Goal: Check status: Check status

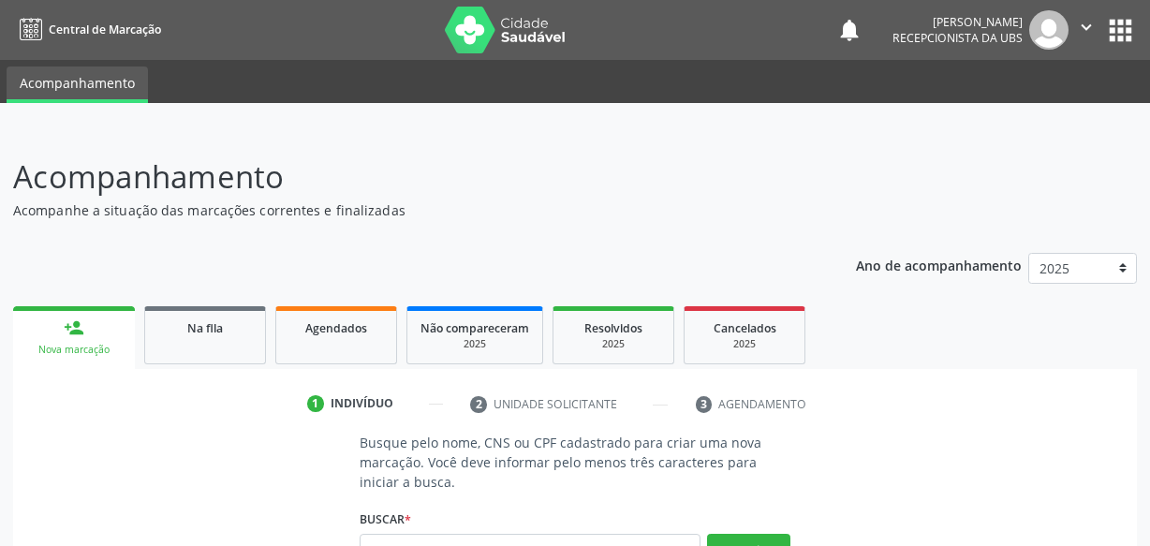
scroll to position [221, 0]
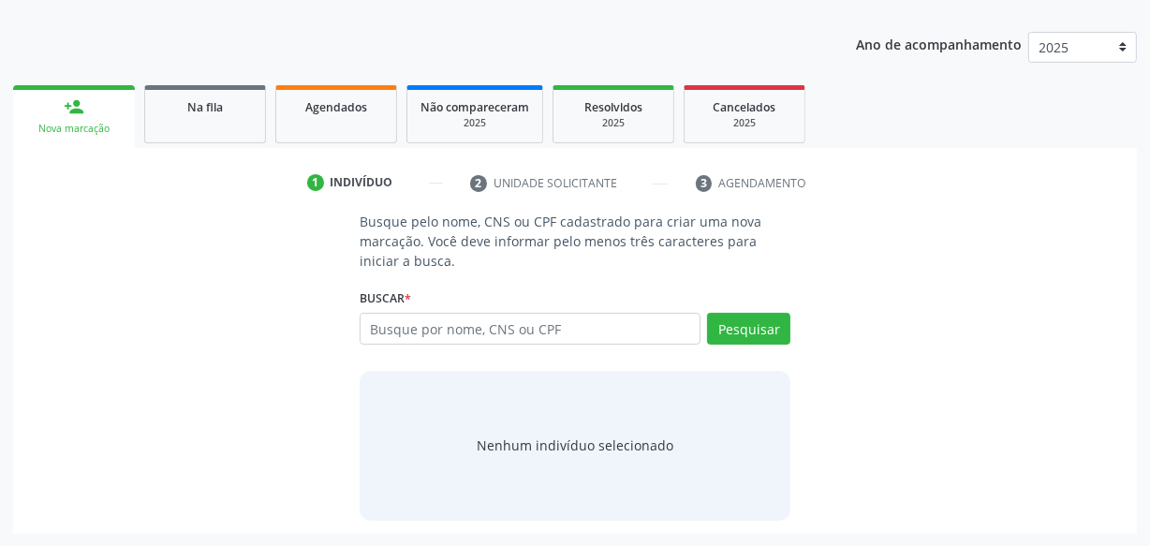
click at [360, 122] on link "Agendados" at bounding box center [336, 114] width 122 height 58
select select "8"
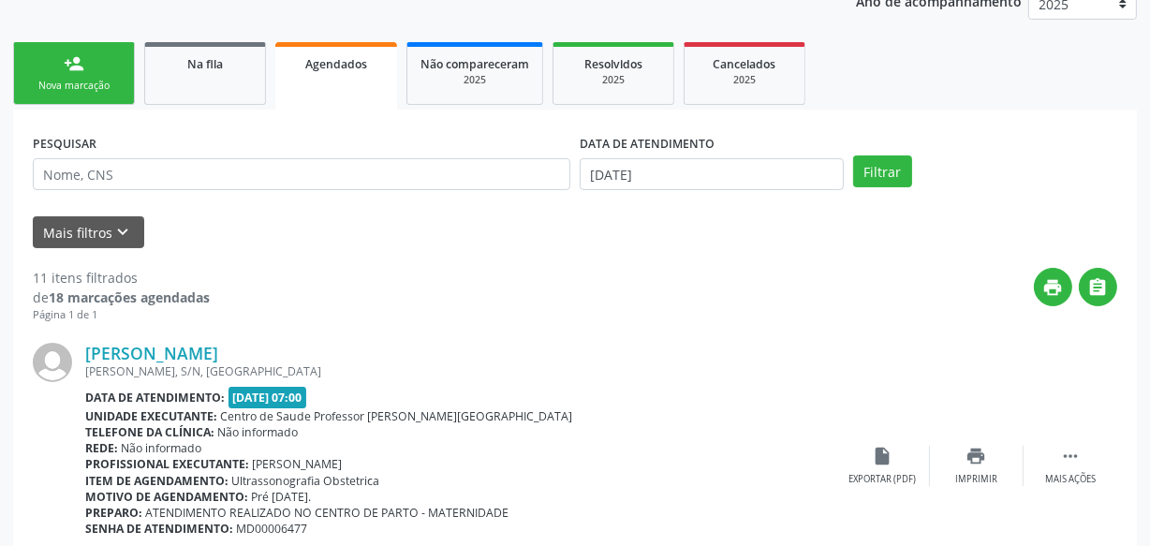
scroll to position [306, 0]
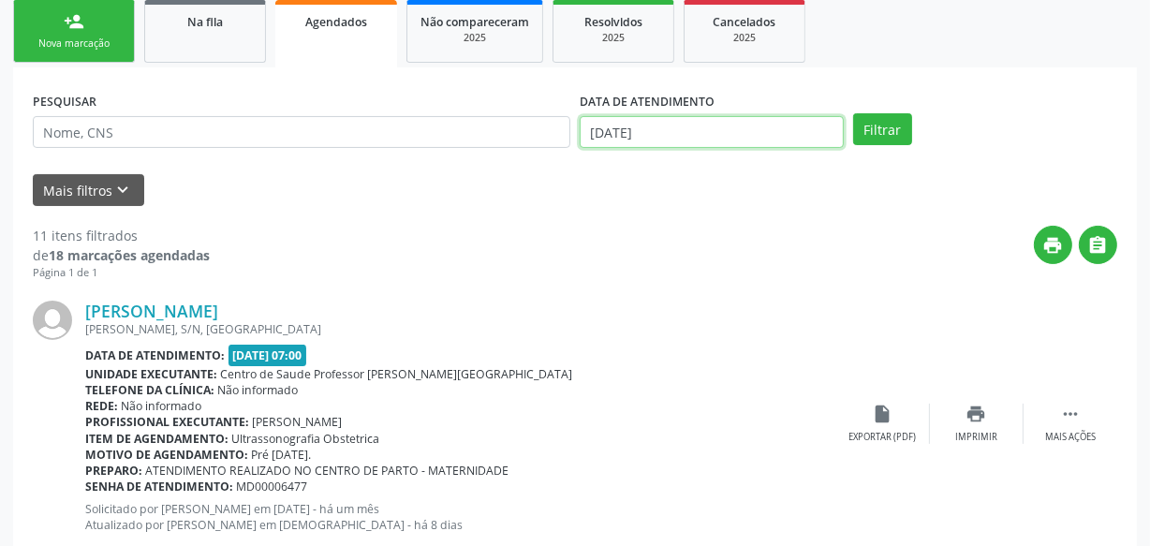
click at [794, 122] on input "[DATE]" at bounding box center [712, 132] width 264 height 32
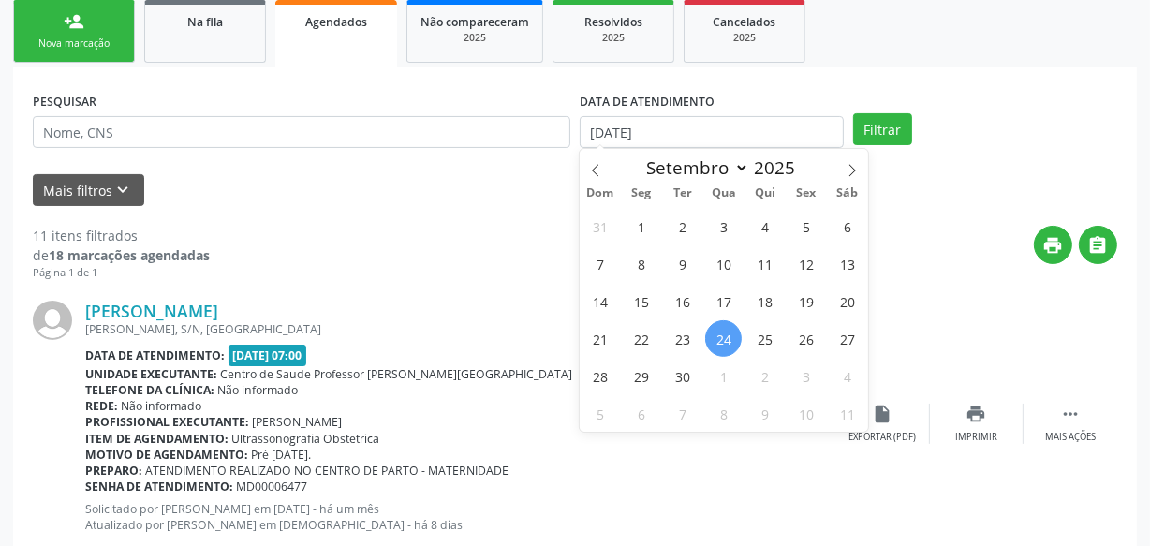
click at [721, 337] on span "24" at bounding box center [723, 338] width 37 height 37
type input "[DATE]"
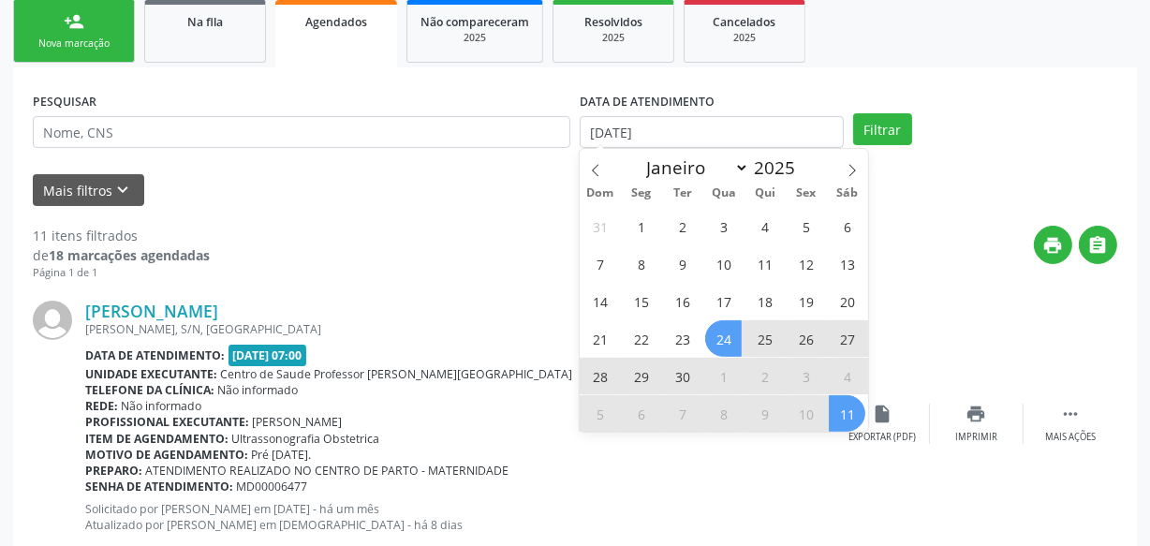
click at [849, 414] on span "11" at bounding box center [847, 413] width 37 height 37
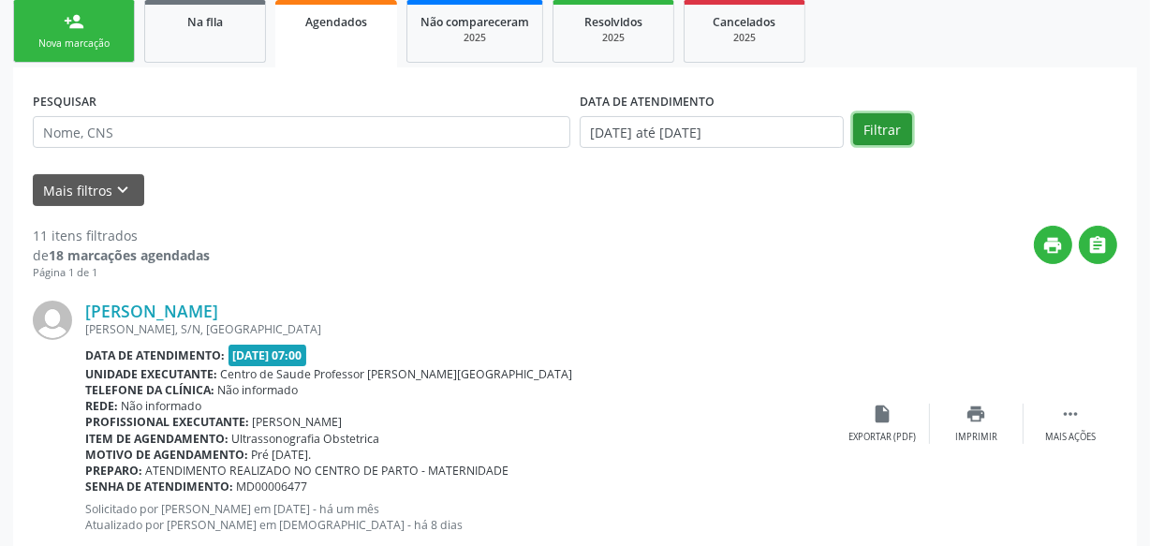
click at [866, 132] on button "Filtrar" at bounding box center [882, 129] width 59 height 32
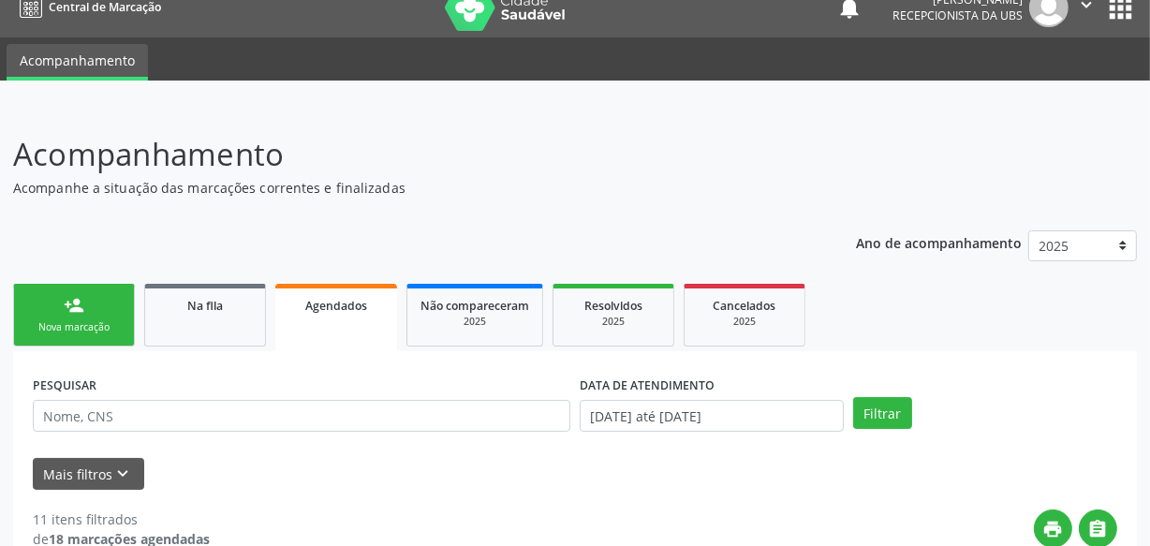
scroll to position [0, 0]
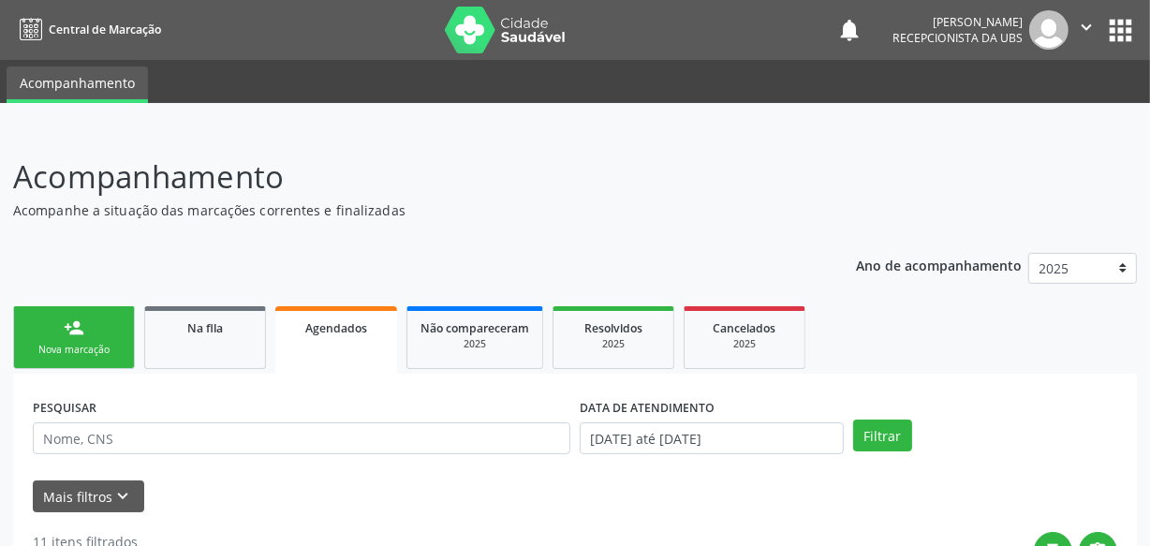
click at [43, 331] on link "person_add Nova marcação" at bounding box center [74, 337] width 122 height 63
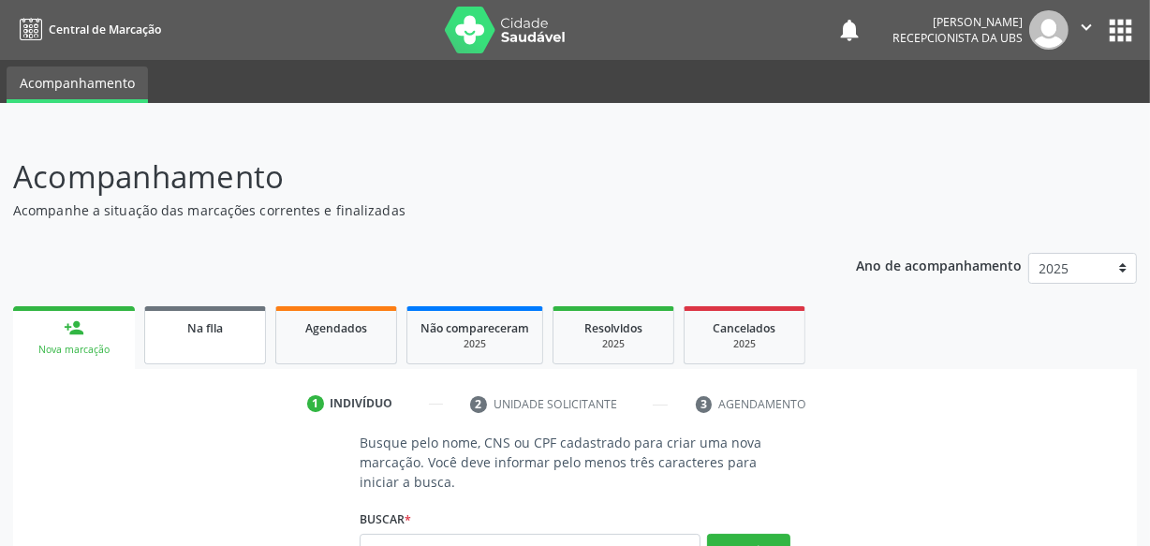
click at [242, 338] on link "Na fila" at bounding box center [205, 335] width 122 height 58
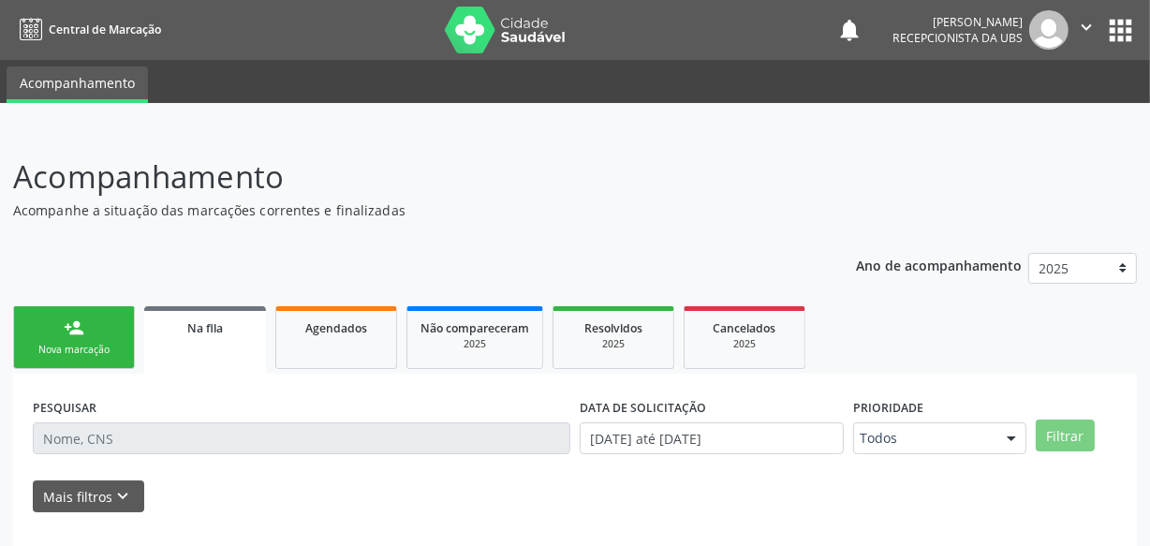
scroll to position [97, 0]
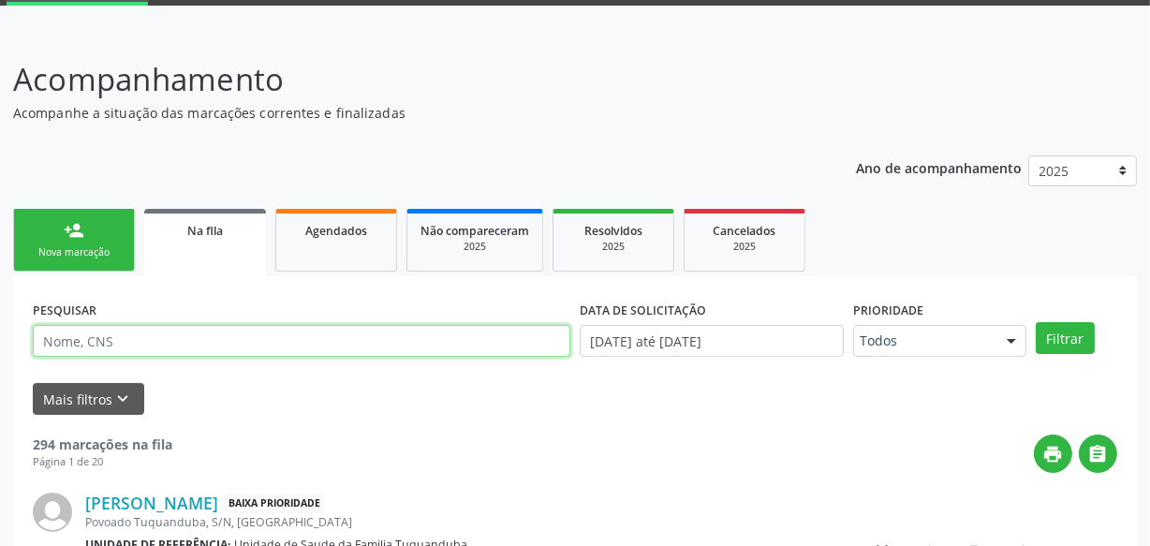
paste input "706806293831523"
type input "706806293831523"
click at [1036, 322] on button "Filtrar" at bounding box center [1065, 338] width 59 height 32
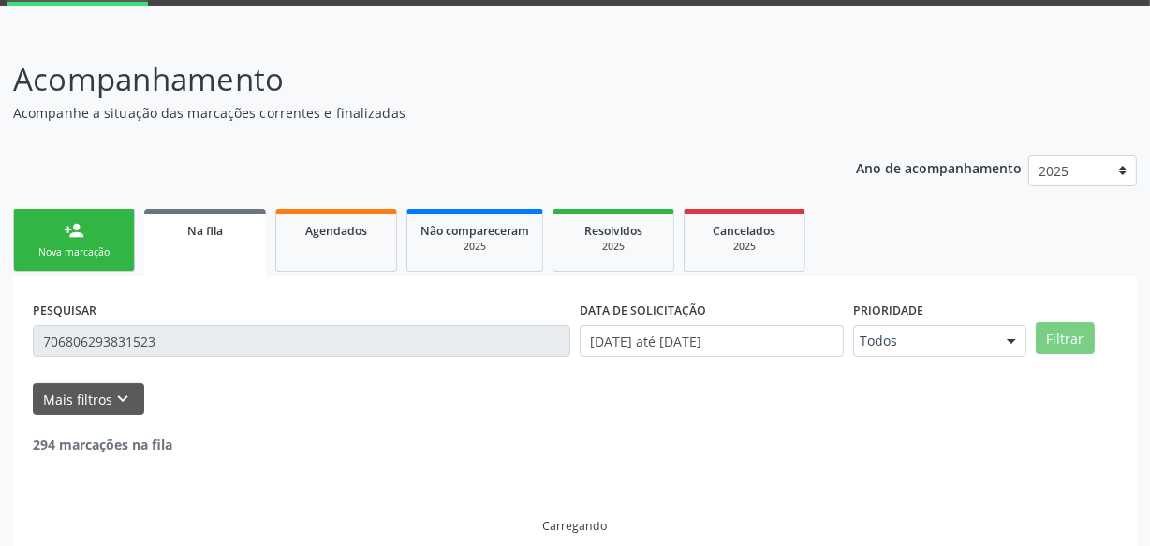
scroll to position [57, 0]
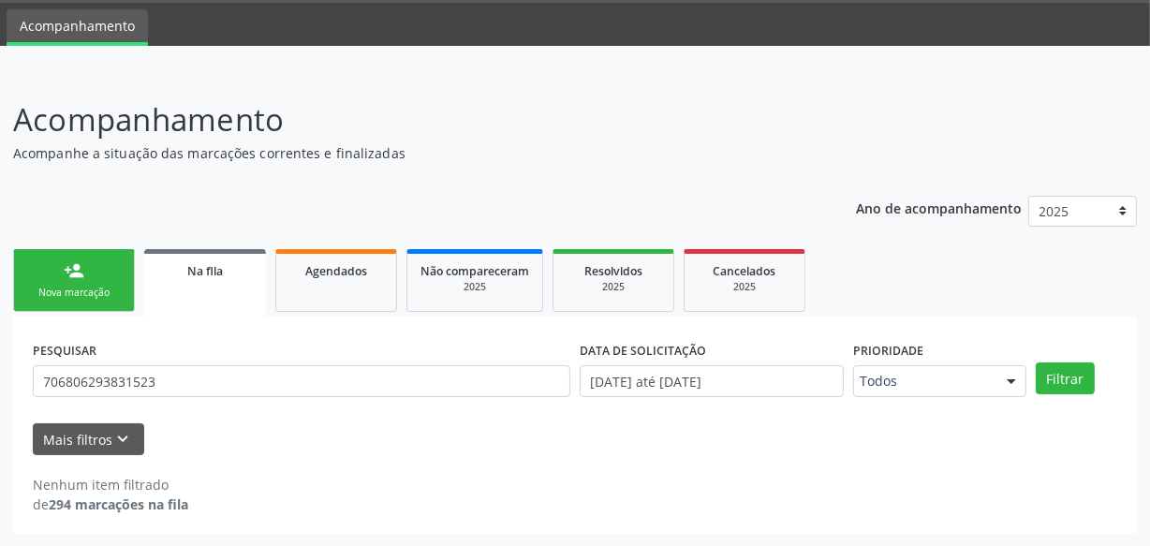
click at [104, 286] on div "Nova marcação" at bounding box center [74, 293] width 94 height 14
